Goal: Task Accomplishment & Management: Manage account settings

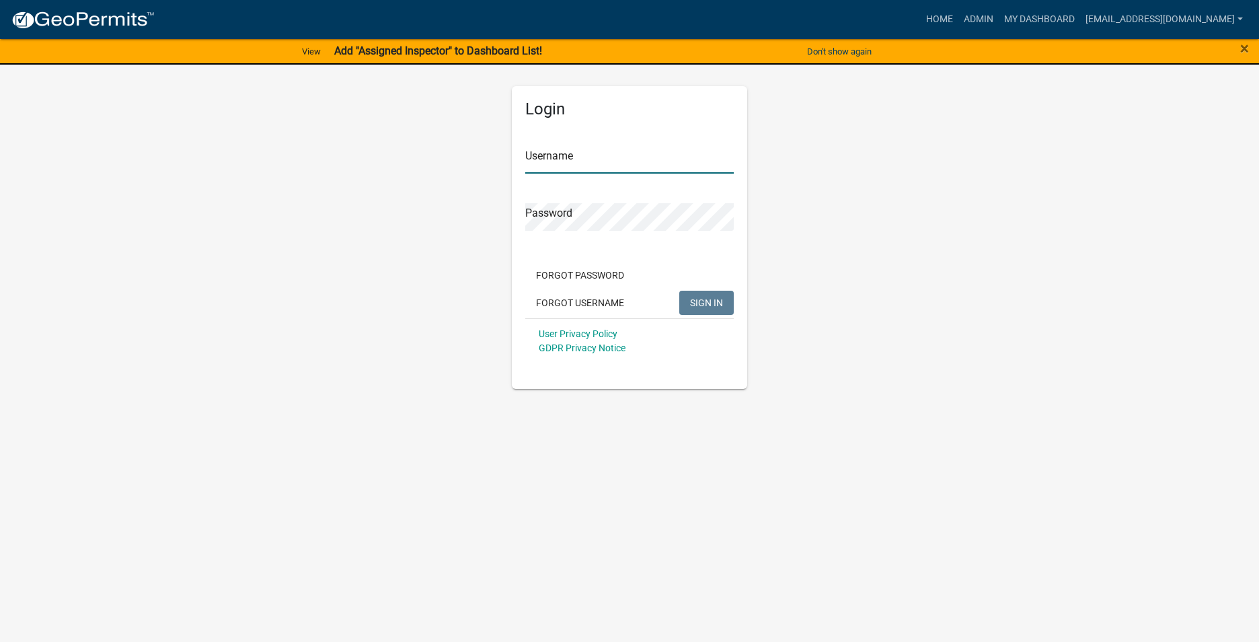
type input "[EMAIL_ADDRESS][DOMAIN_NAME]"
click at [703, 306] on span "SIGN IN" at bounding box center [706, 302] width 33 height 11
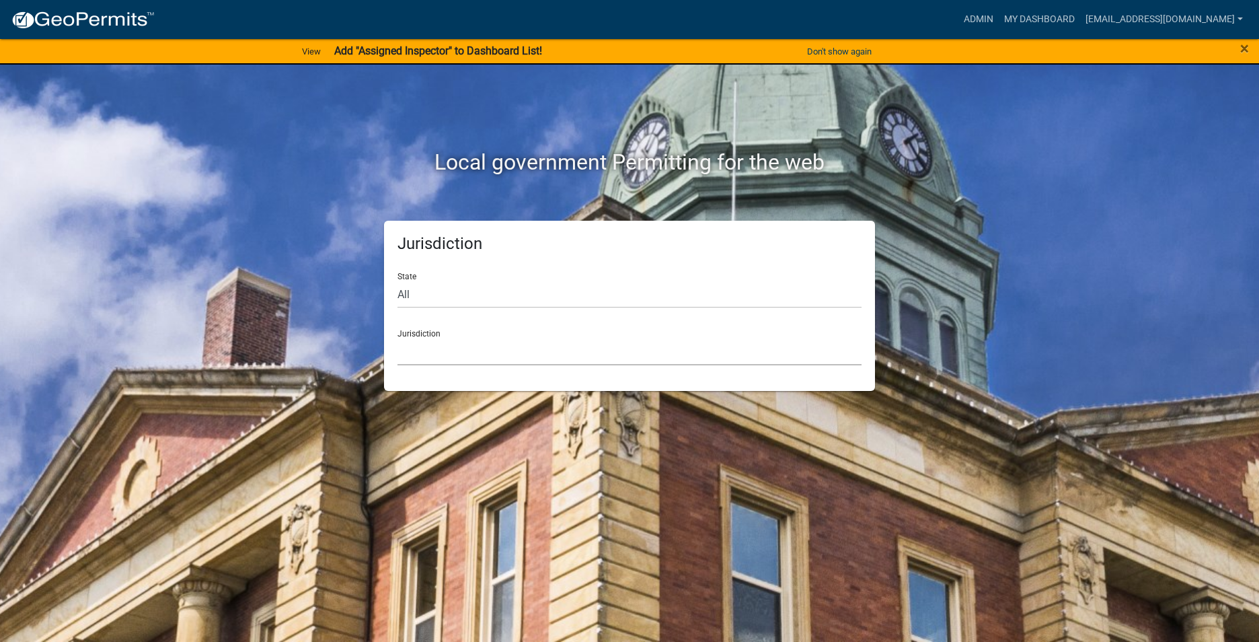
click at [422, 356] on select "[GEOGRAPHIC_DATA], [US_STATE] [GEOGRAPHIC_DATA], [US_STATE][PERSON_NAME][GEOGRA…" at bounding box center [630, 352] width 464 height 28
click at [383, 256] on div "Jurisdiction State All [US_STATE] [US_STATE] [US_STATE] [US_STATE] [US_STATE] […" at bounding box center [629, 306] width 511 height 170
click at [419, 292] on select "All [US_STATE] [US_STATE] [US_STATE] [US_STATE] [US_STATE] [US_STATE] [US_STATE…" at bounding box center [630, 294] width 464 height 28
select select "[US_STATE]"
click at [398, 280] on select "All [US_STATE] [US_STATE] [US_STATE] [US_STATE] [US_STATE] [US_STATE] [US_STATE…" at bounding box center [630, 294] width 464 height 28
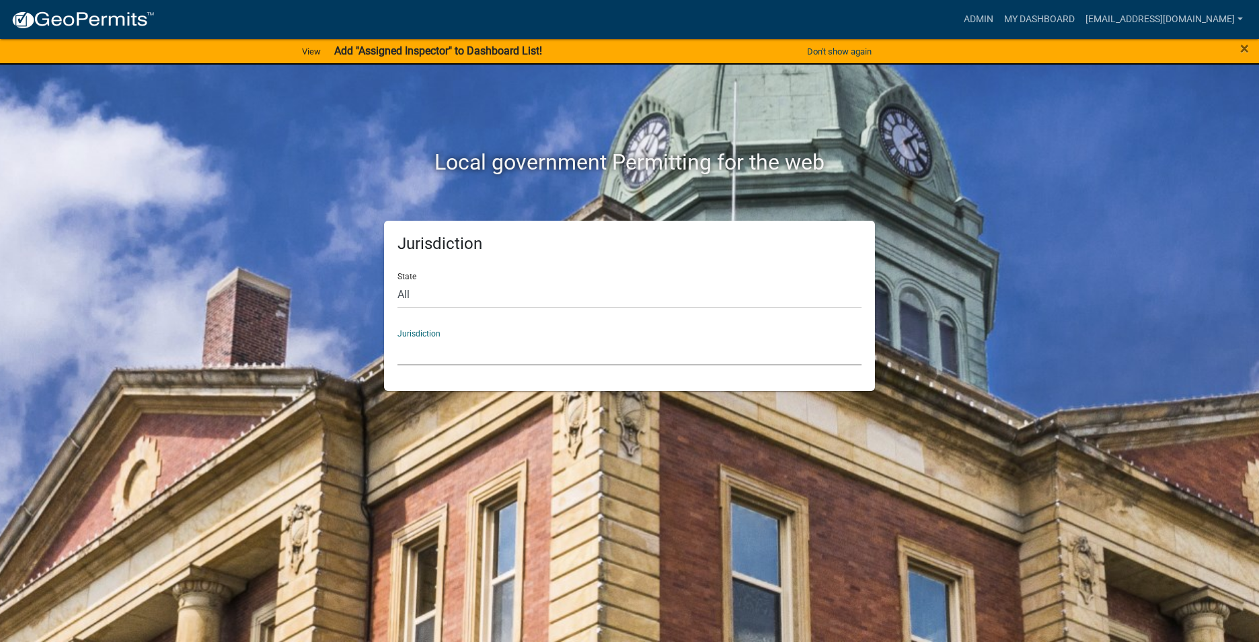
click at [457, 348] on select "[GEOGRAPHIC_DATA], [US_STATE] [GEOGRAPHIC_DATA], [US_STATE] [GEOGRAPHIC_DATA], …" at bounding box center [630, 352] width 464 height 28
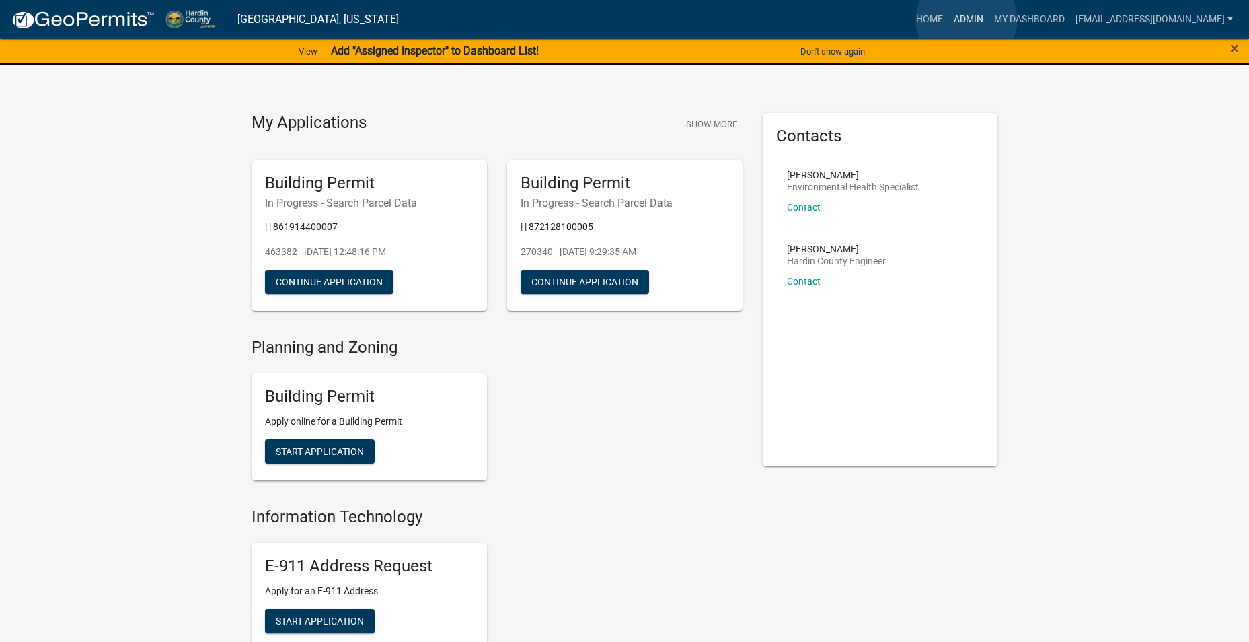
click at [967, 20] on link "Admin" at bounding box center [968, 20] width 40 height 26
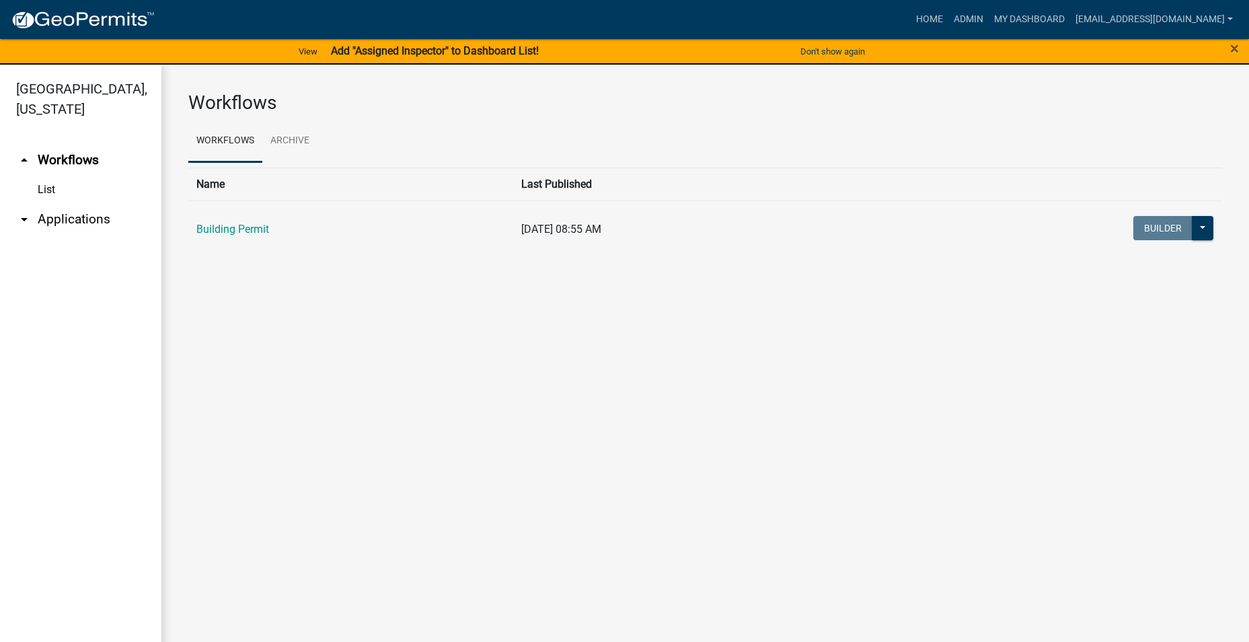
click at [26, 211] on icon "arrow_drop_down" at bounding box center [24, 219] width 16 height 16
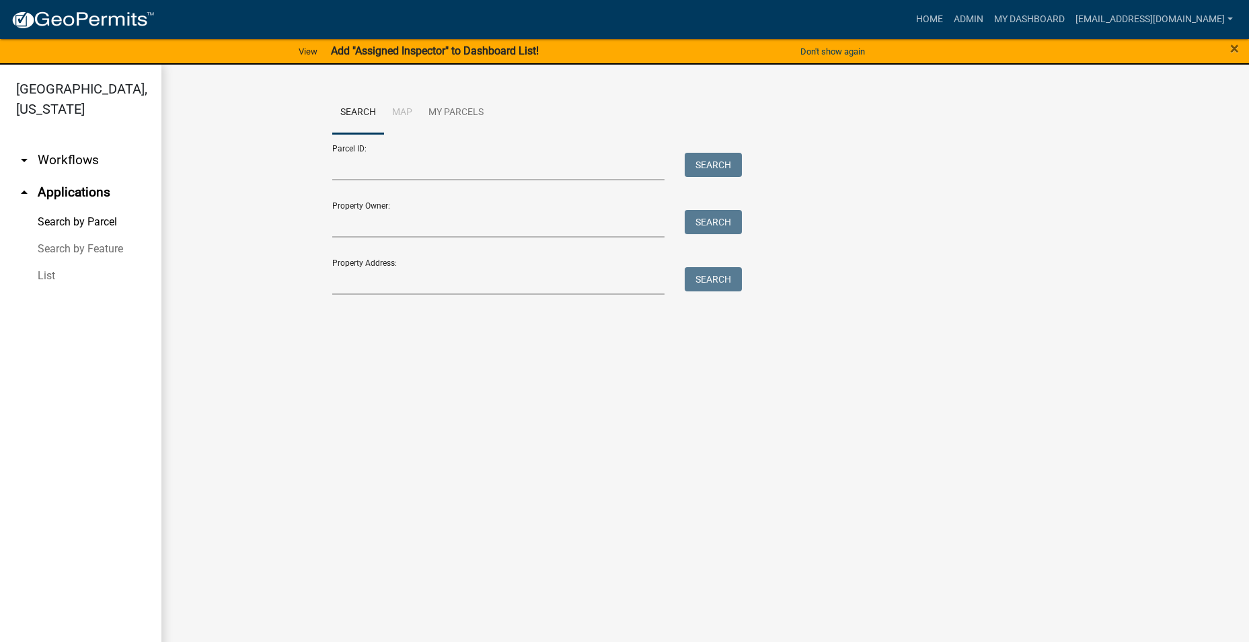
drag, startPoint x: 46, startPoint y: 255, endPoint x: 58, endPoint y: 256, distance: 11.5
click at [47, 262] on link "List" at bounding box center [80, 275] width 161 height 27
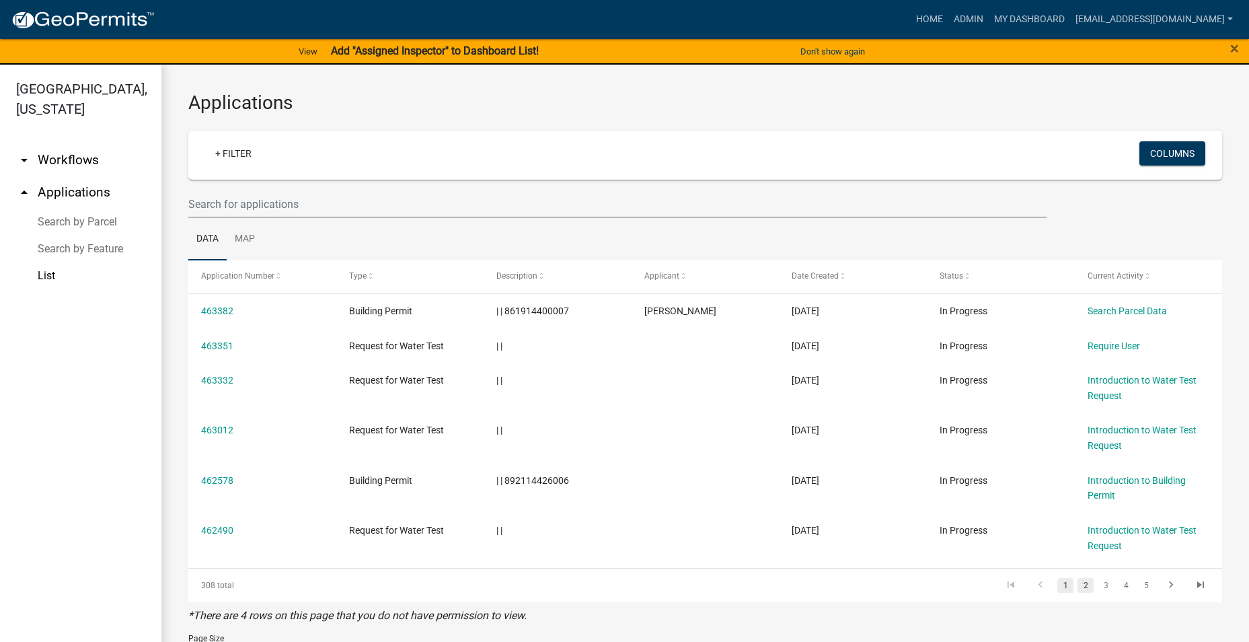
click at [1078, 587] on link "2" at bounding box center [1086, 585] width 16 height 15
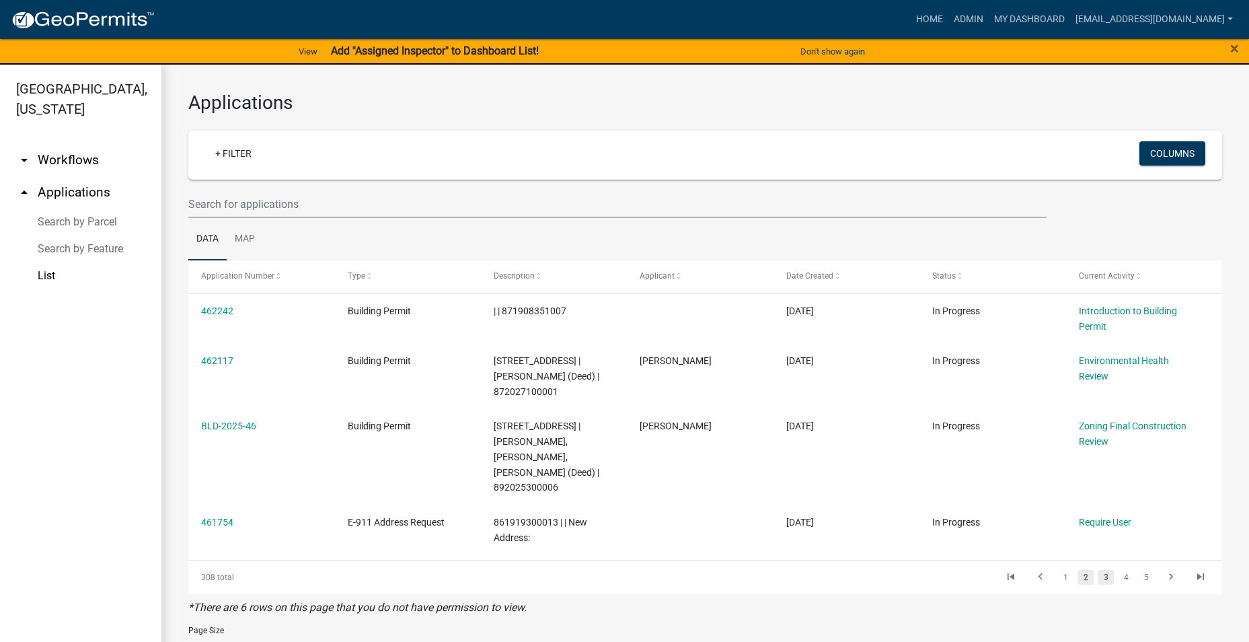
click at [1098, 570] on link "3" at bounding box center [1106, 577] width 16 height 15
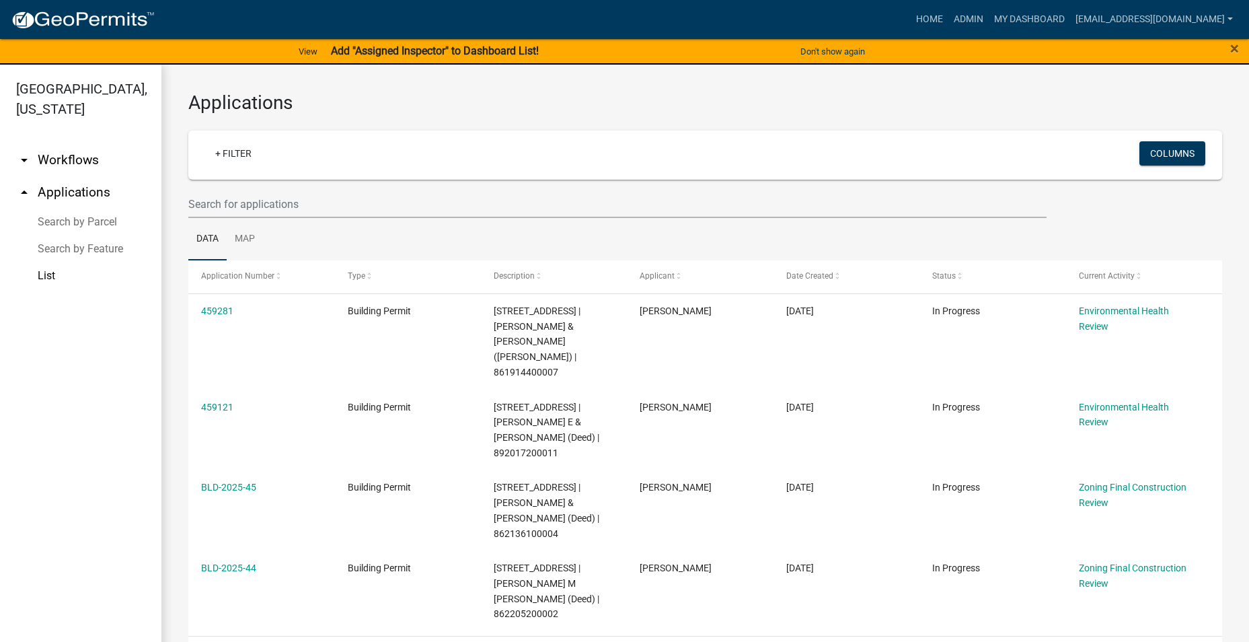
click at [1118, 641] on link "4" at bounding box center [1126, 653] width 16 height 15
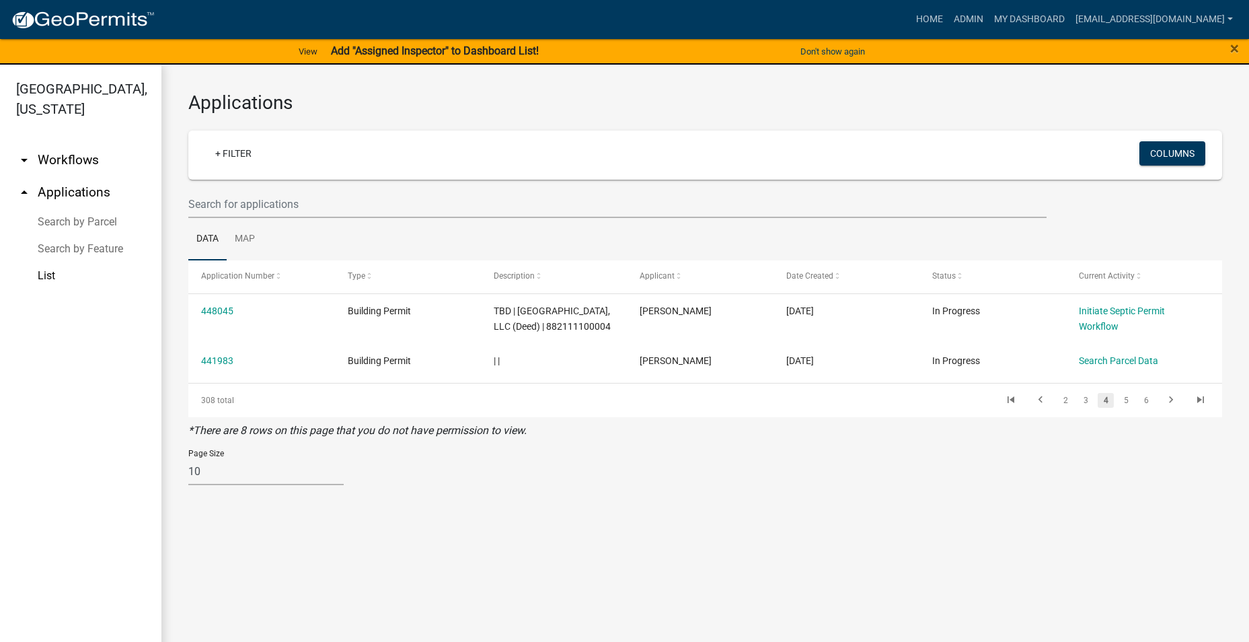
click at [1084, 412] on li "3" at bounding box center [1086, 400] width 20 height 23
click at [1084, 408] on link "3" at bounding box center [1086, 400] width 16 height 15
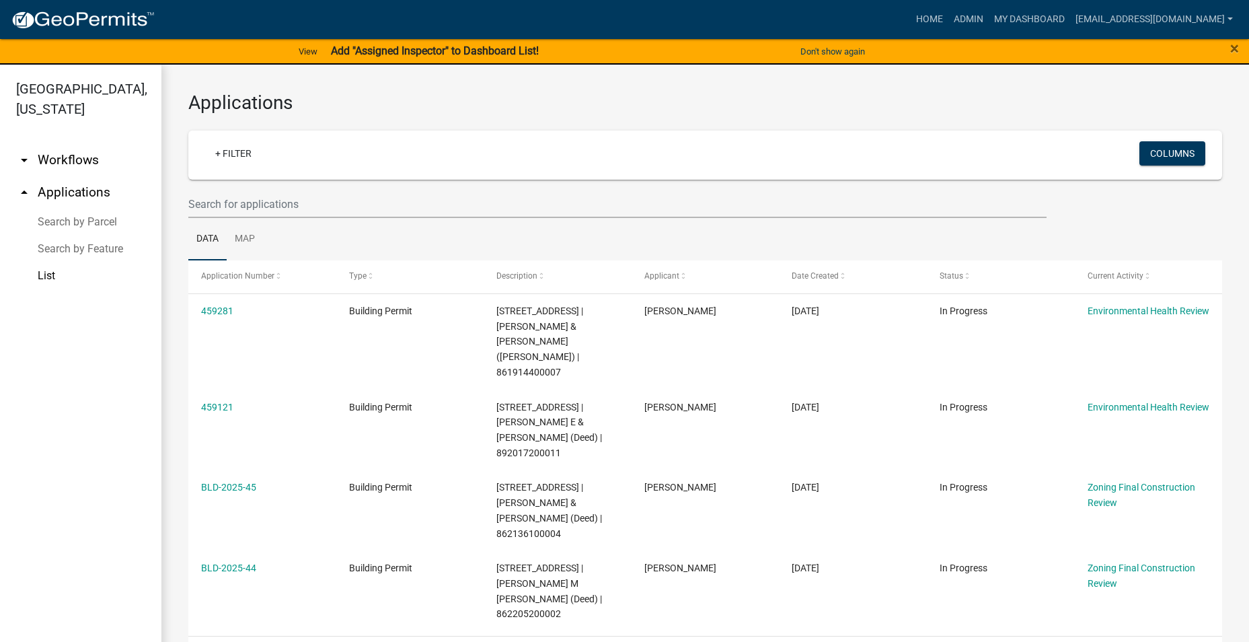
click at [1078, 641] on link "2" at bounding box center [1086, 653] width 16 height 15
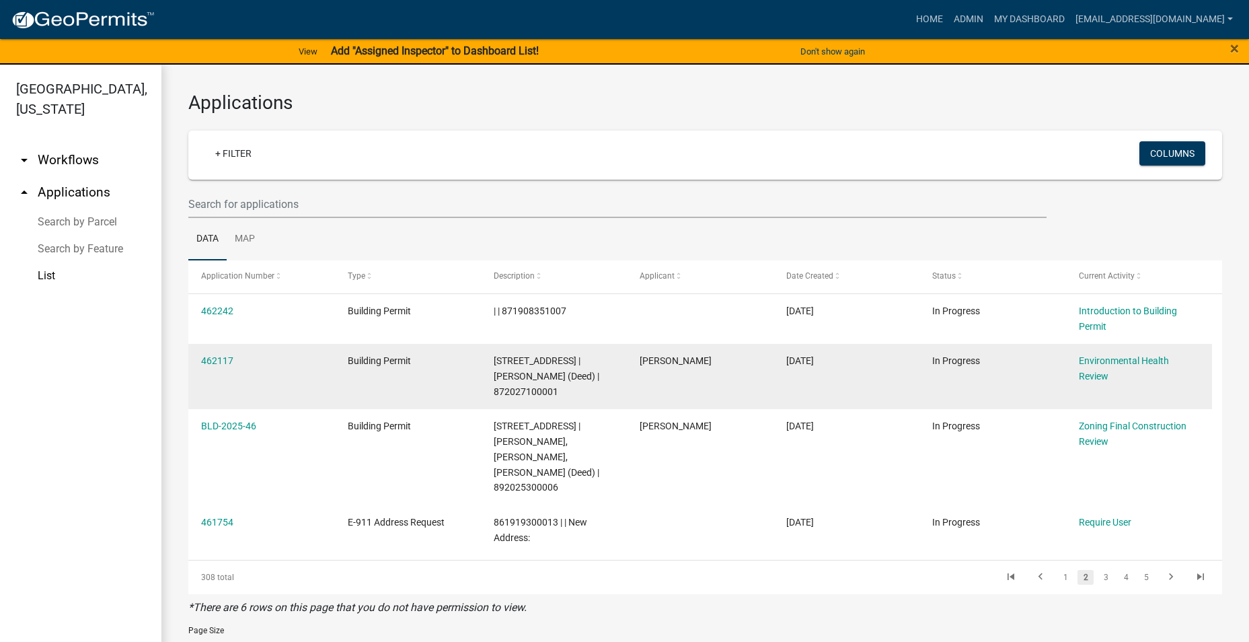
click at [195, 354] on datatable-body-cell "462117" at bounding box center [261, 376] width 146 height 65
click at [207, 360] on link "462117" at bounding box center [217, 360] width 32 height 11
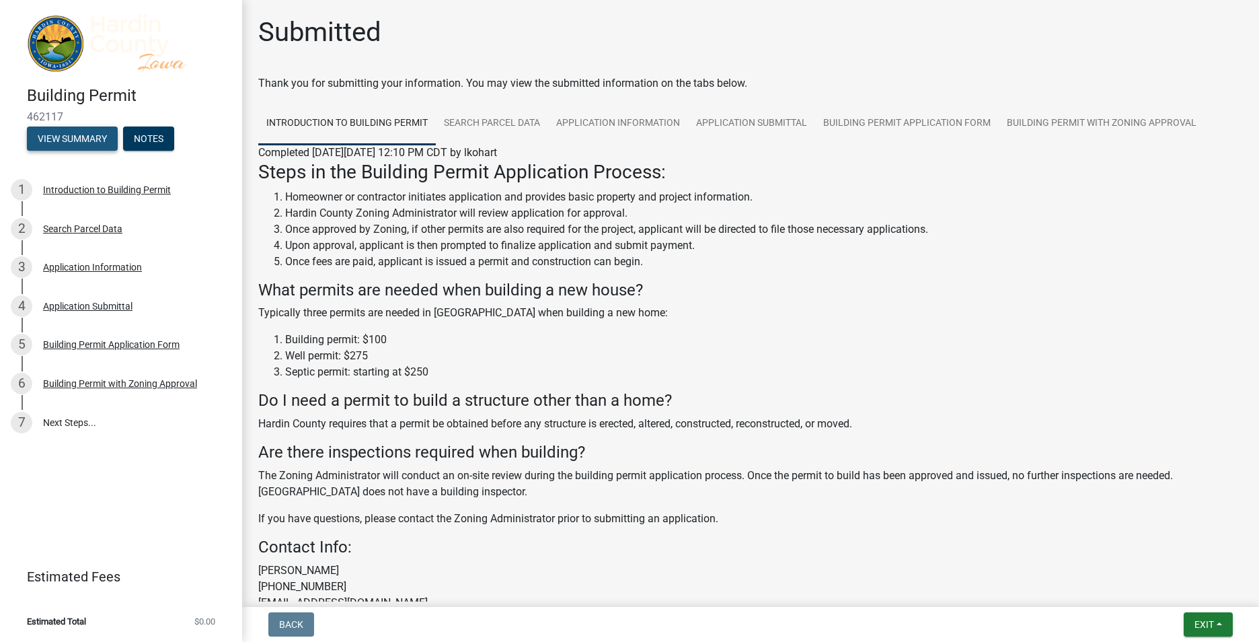
click at [59, 134] on button "View Summary" at bounding box center [72, 138] width 91 height 24
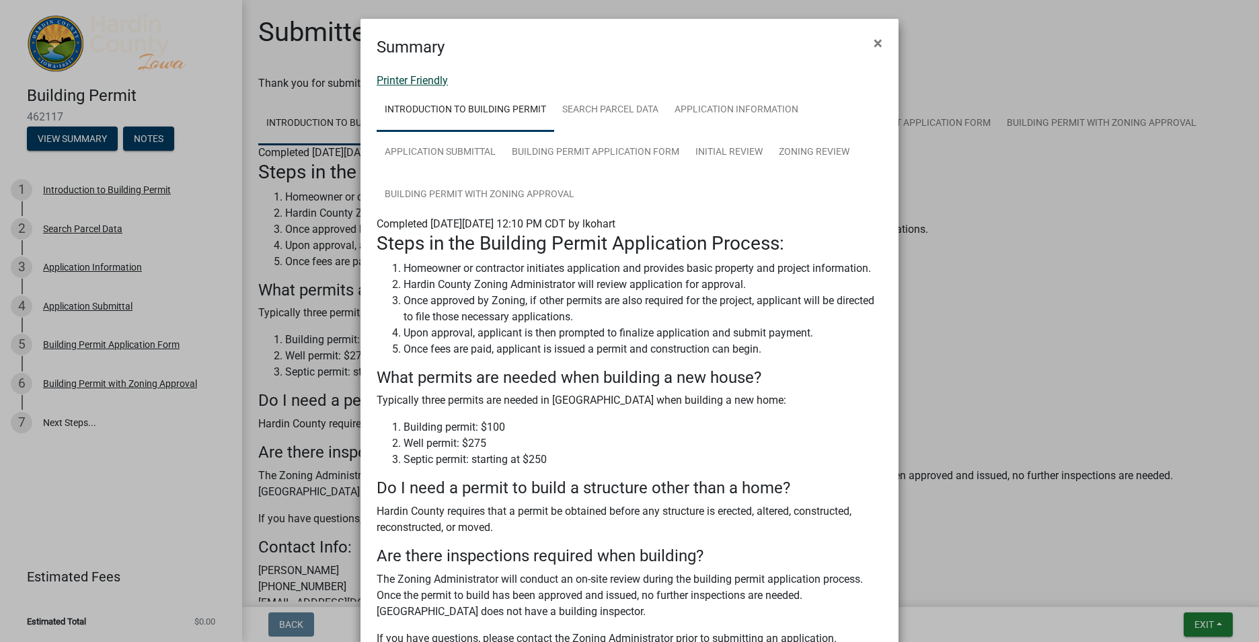
click at [419, 81] on link "Printer Friendly" at bounding box center [412, 80] width 71 height 13
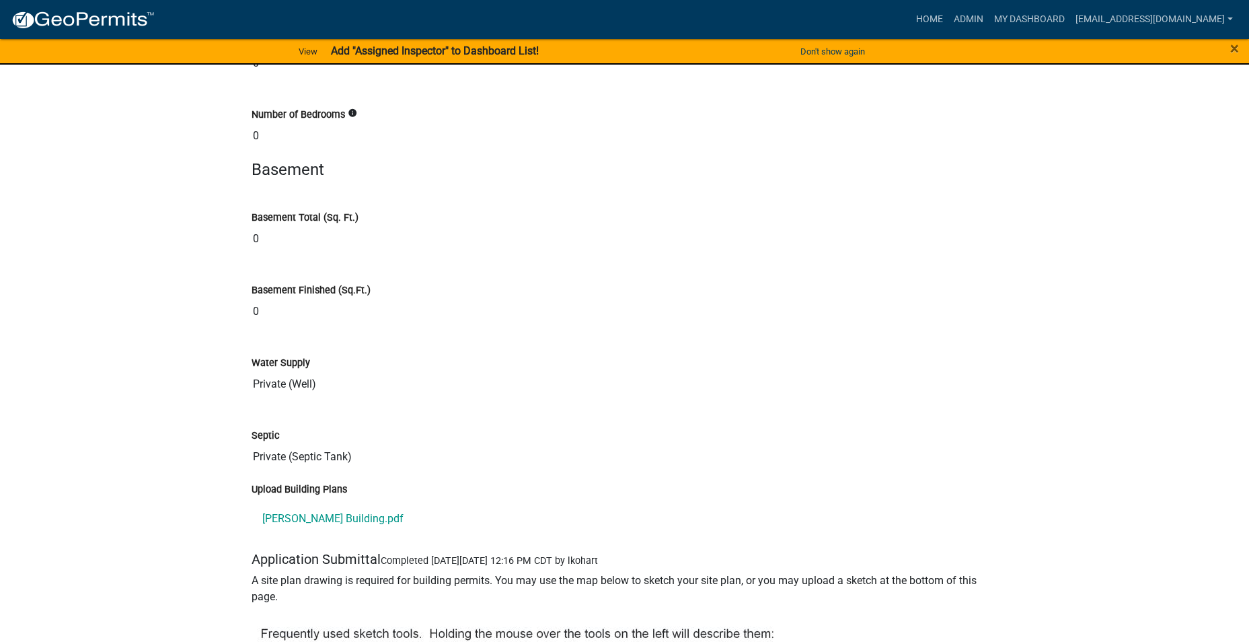
scroll to position [4305, 0]
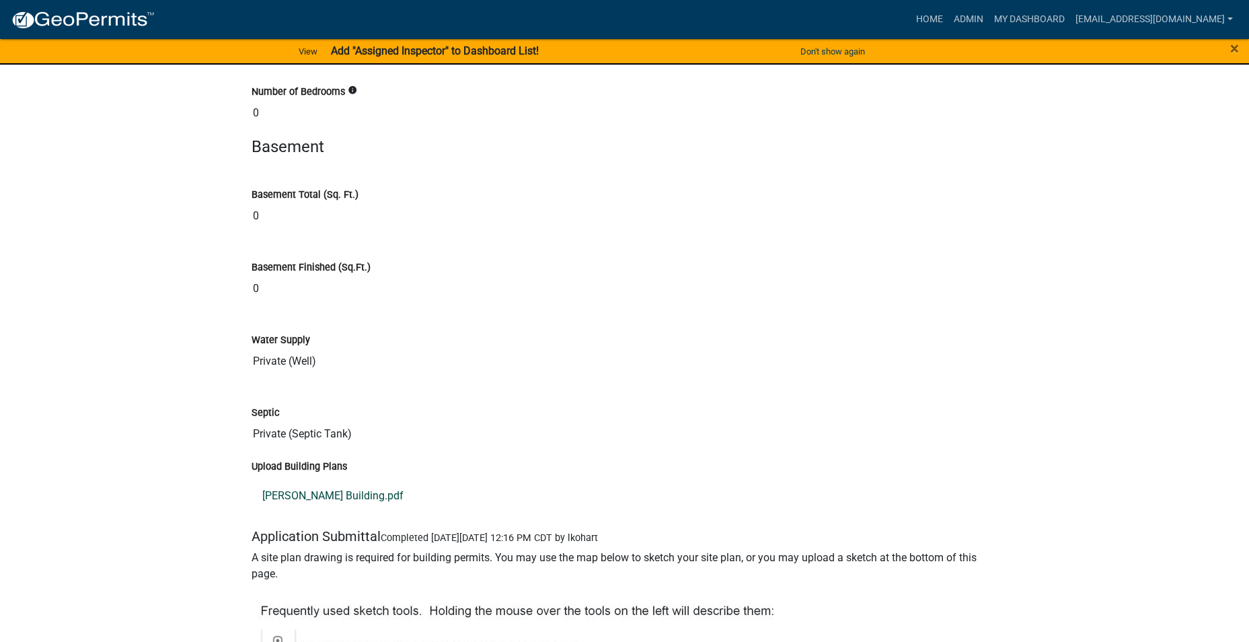
click at [352, 495] on link "[PERSON_NAME] Building.pdf" at bounding box center [625, 496] width 747 height 32
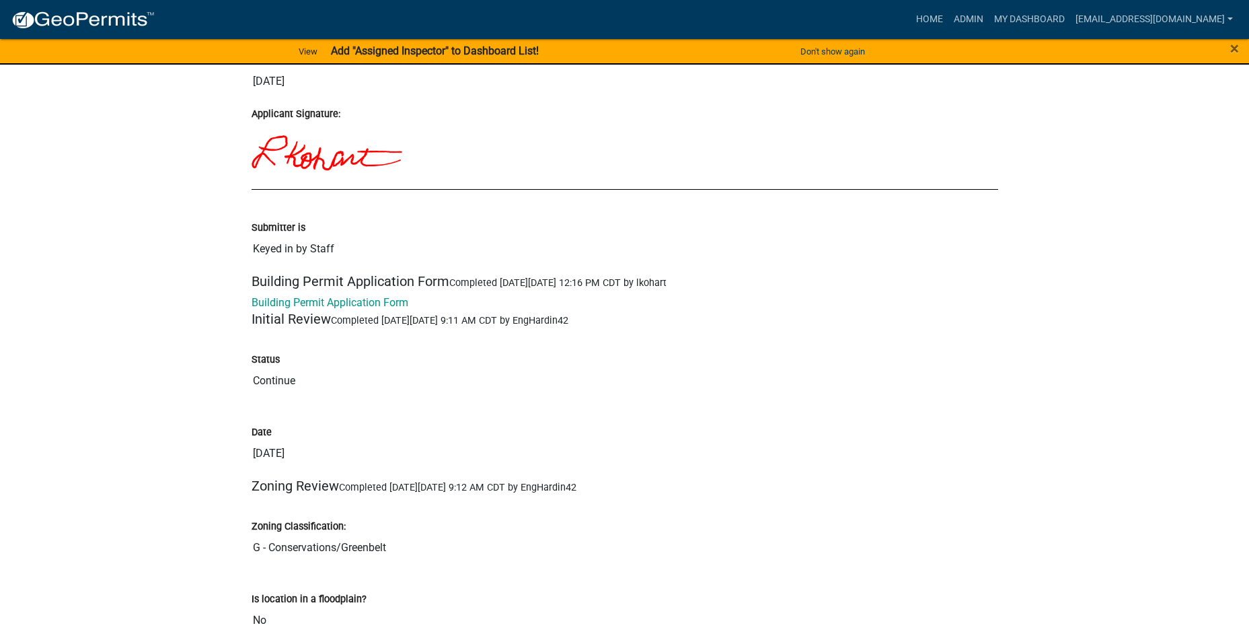
scroll to position [5852, 0]
click at [365, 298] on link "Building Permit Application Form" at bounding box center [330, 301] width 157 height 13
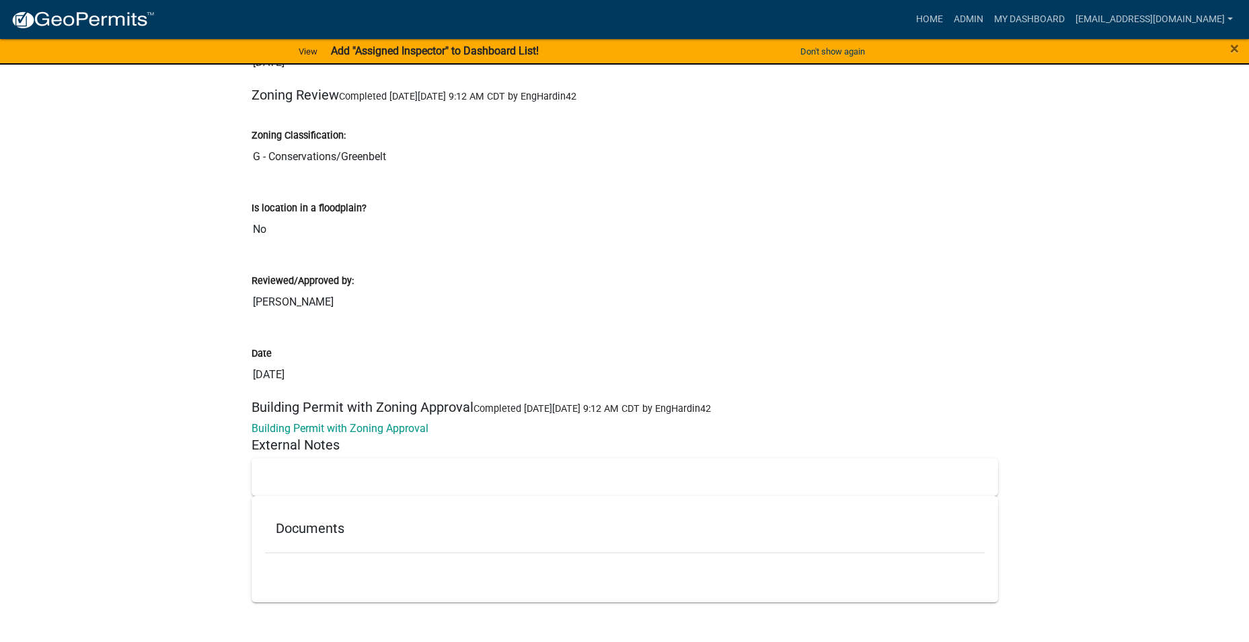
scroll to position [6243, 0]
click at [404, 426] on link "Building Permit with Zoning Approval" at bounding box center [340, 427] width 177 height 13
